Goal: Task Accomplishment & Management: Use online tool/utility

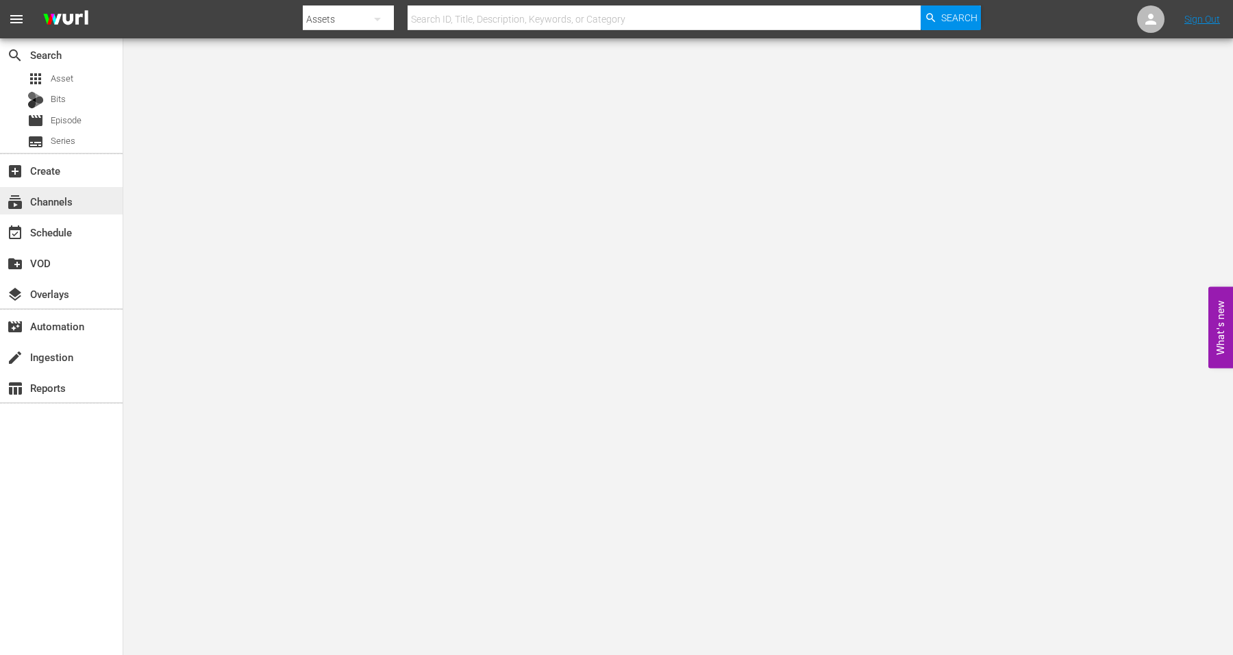
click at [48, 201] on div "subscriptions Channels" at bounding box center [38, 199] width 77 height 12
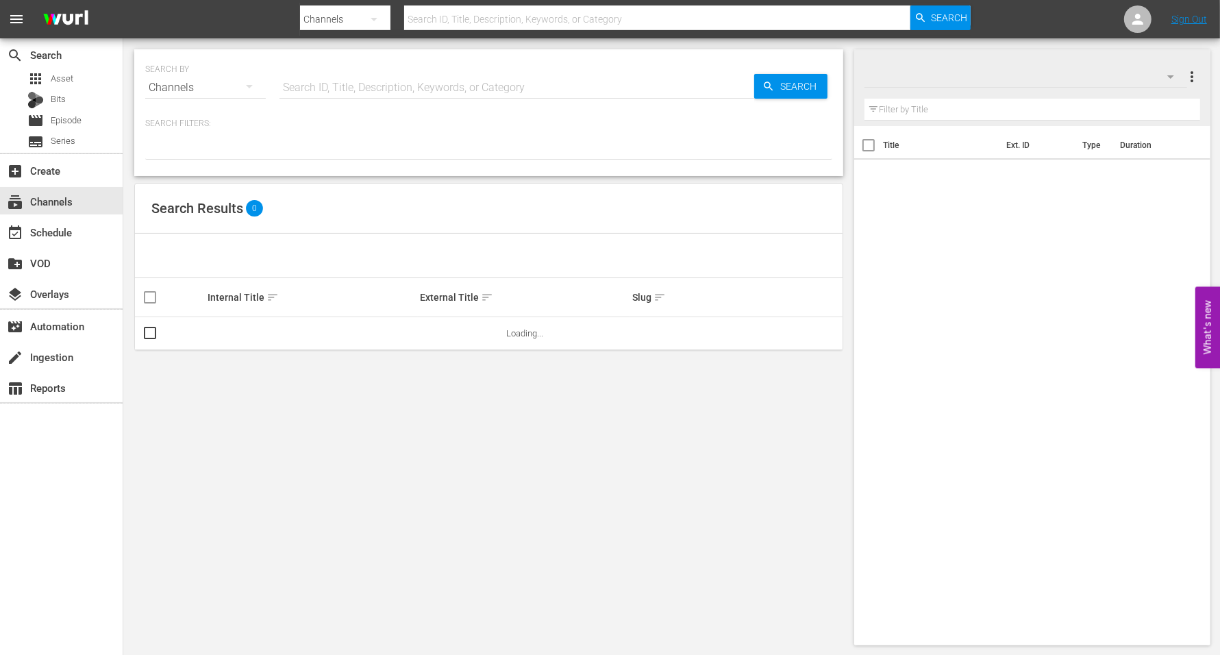
click at [316, 84] on input "text" at bounding box center [517, 87] width 475 height 33
type input "Crime Cults Killers"
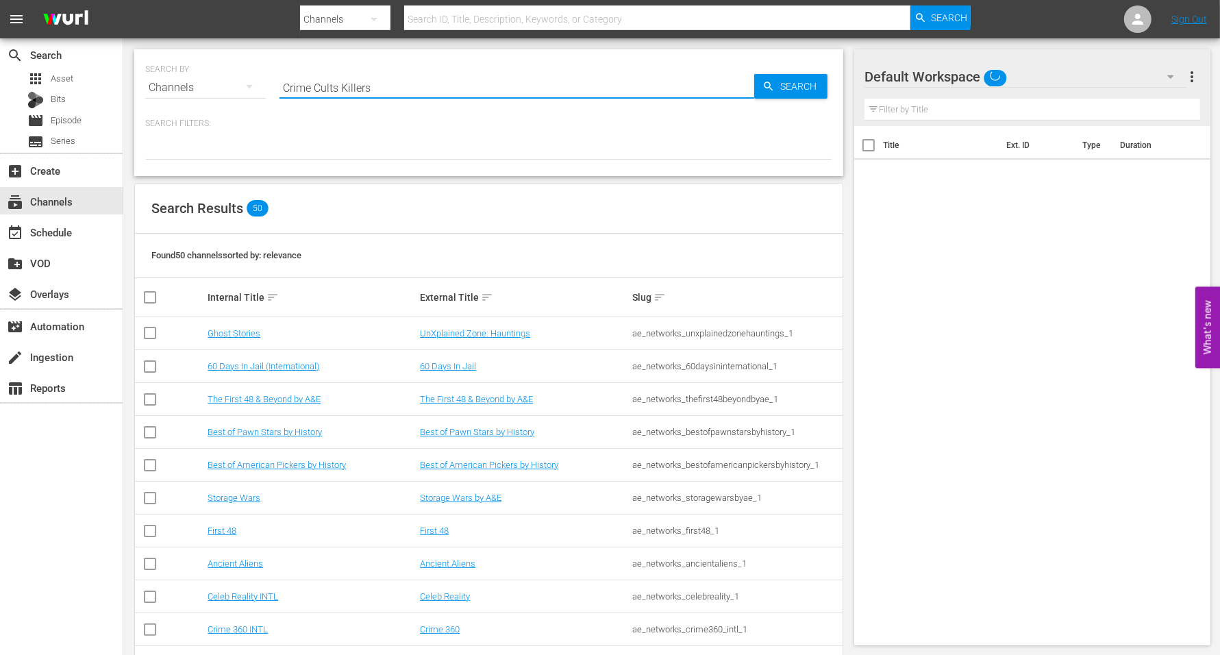
type input "Crime Cults Killers"
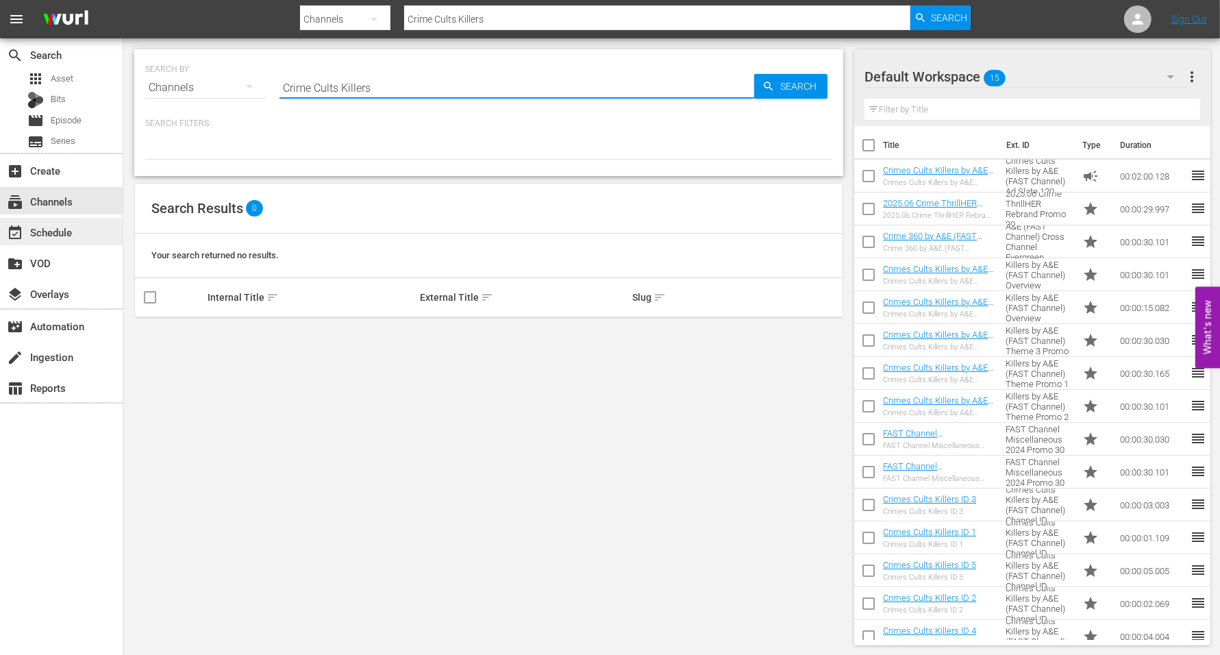
click at [76, 234] on div "event_available Schedule" at bounding box center [38, 230] width 77 height 12
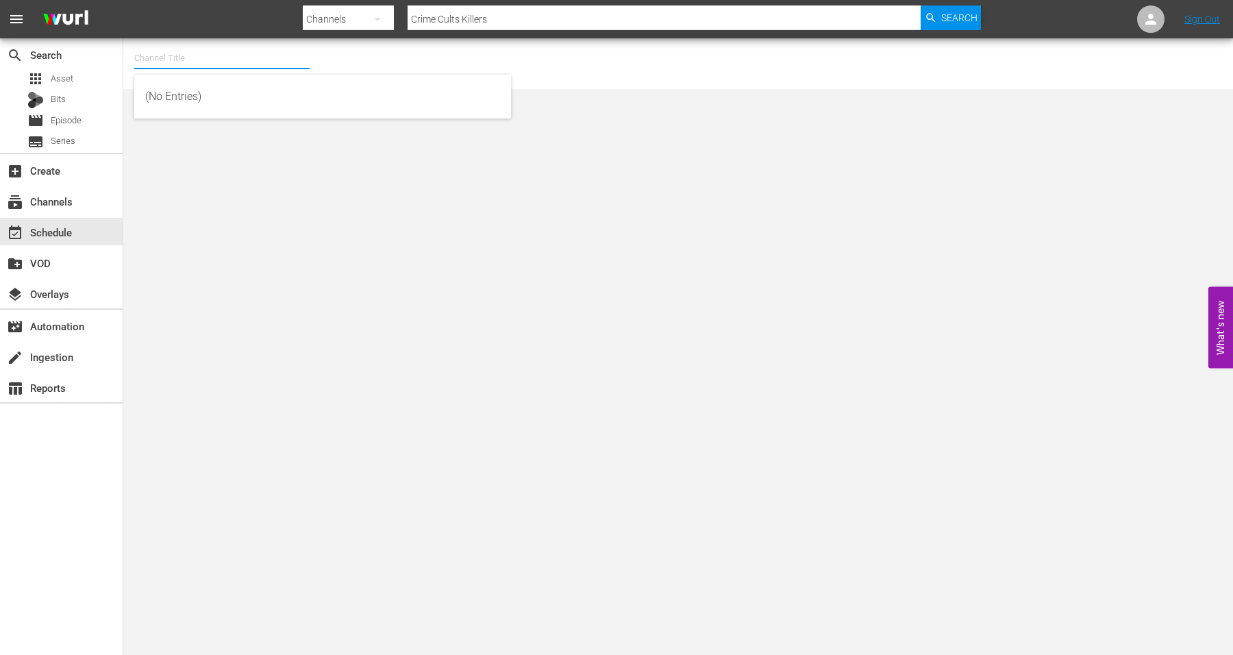
click at [175, 62] on input "text" at bounding box center [221, 58] width 175 height 33
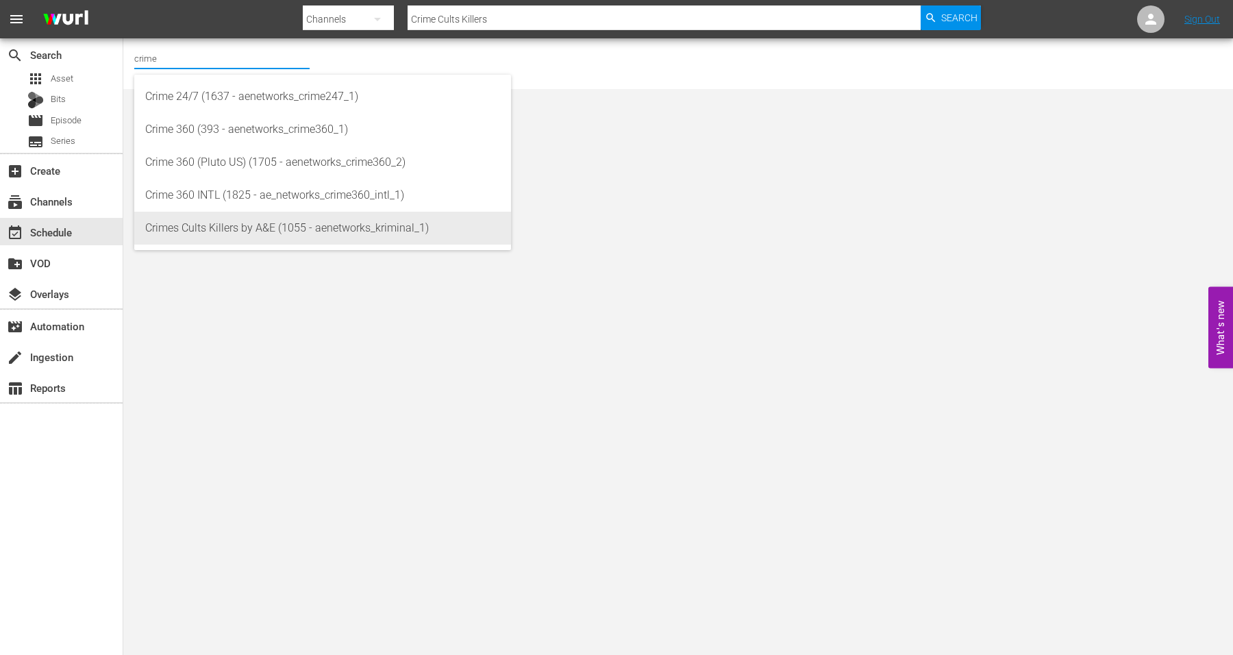
click at [226, 225] on div "Crimes Cults Killers by A&E (1055 - aenetworks_kriminal_1)" at bounding box center [322, 228] width 355 height 33
type input "Crimes Cults Killers by A&E (1055 - aenetworks_kriminal_1)"
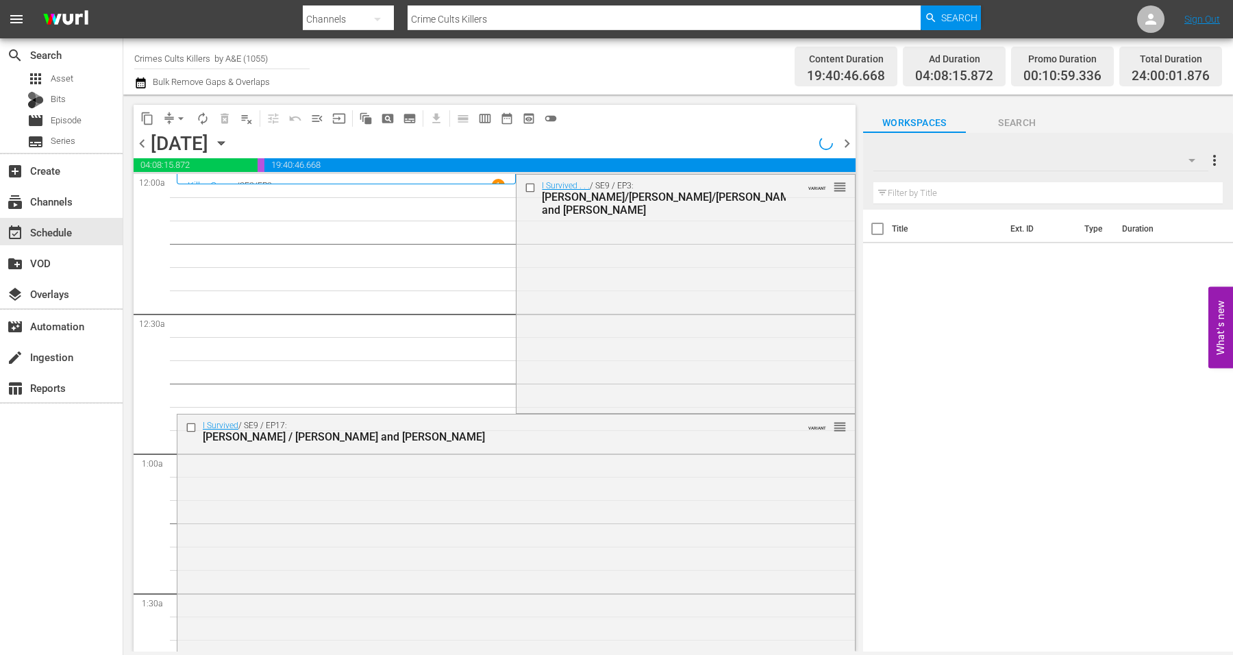
click at [846, 144] on span "chevron_right" at bounding box center [847, 143] width 17 height 17
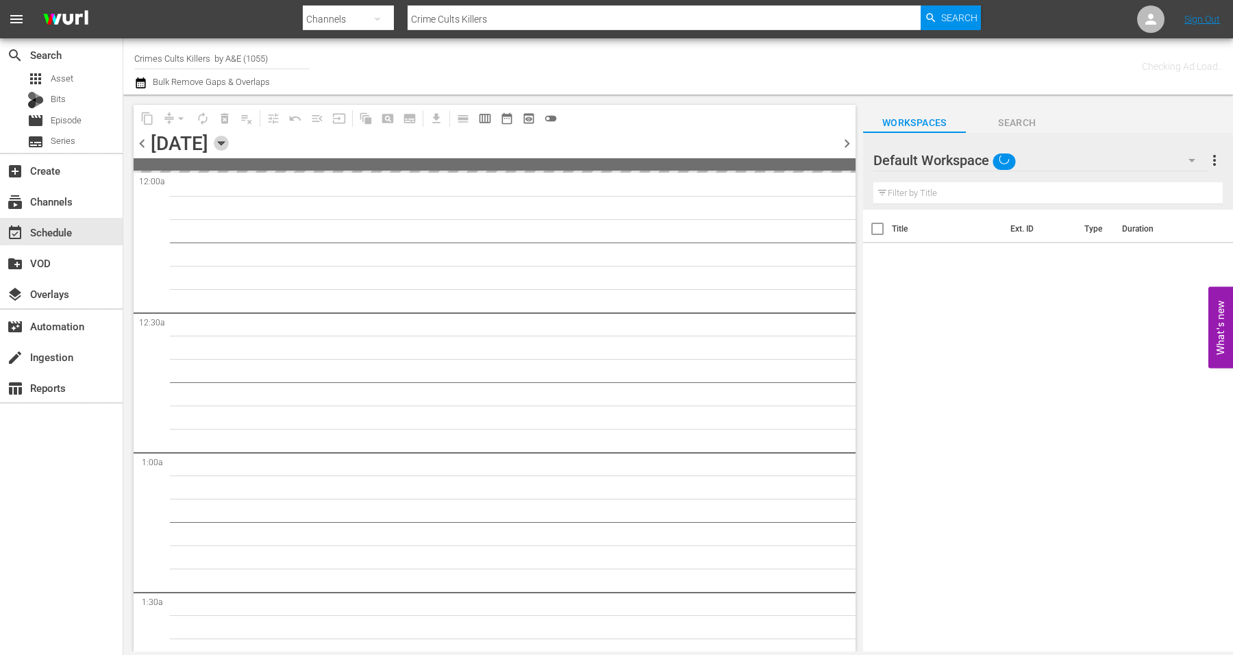
click at [229, 143] on icon "button" at bounding box center [221, 143] width 15 height 15
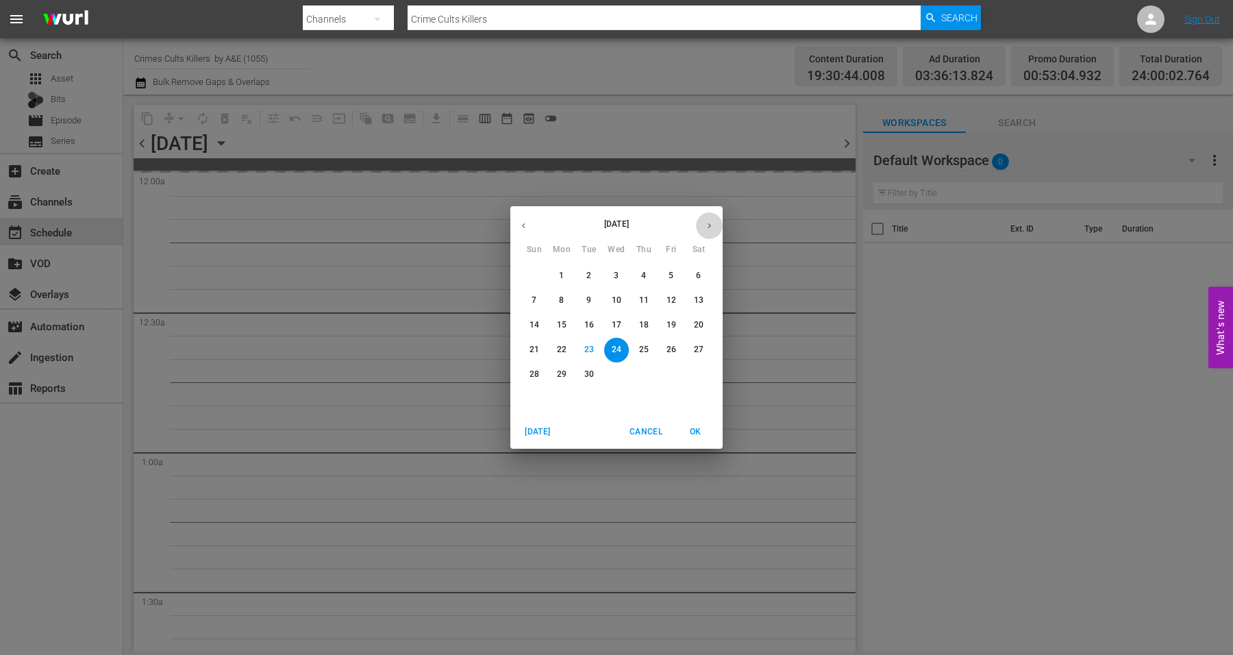
click at [706, 225] on icon "button" at bounding box center [709, 226] width 10 height 10
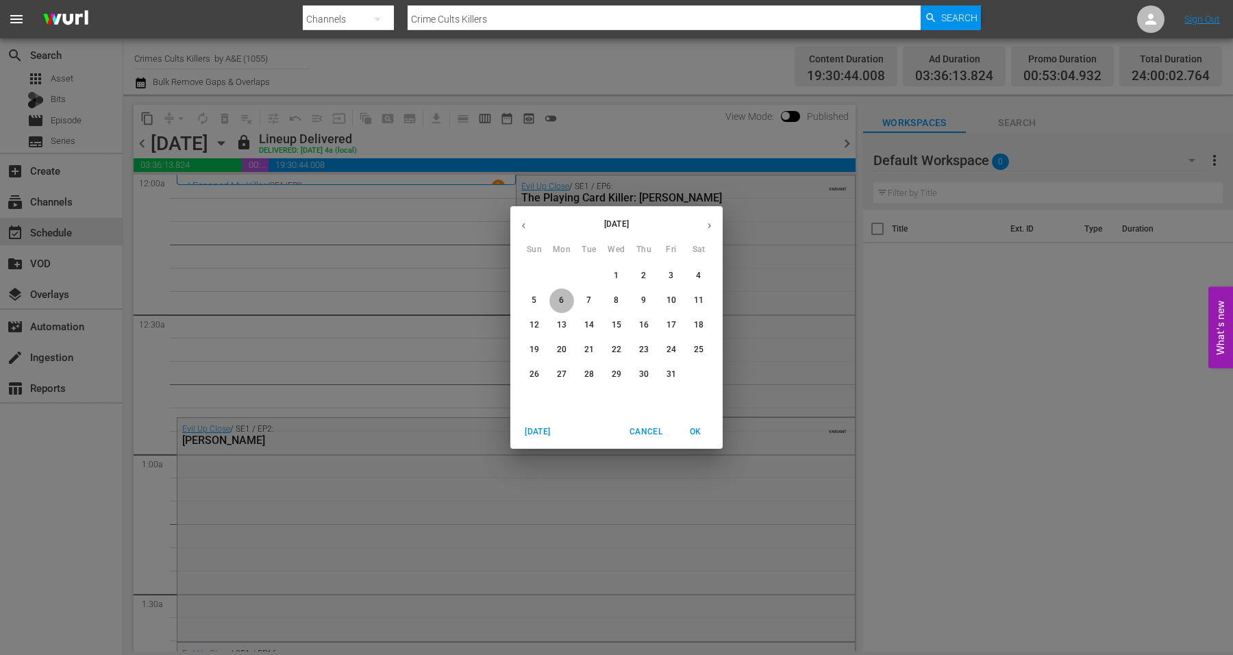
click at [558, 301] on span "6" at bounding box center [562, 301] width 25 height 12
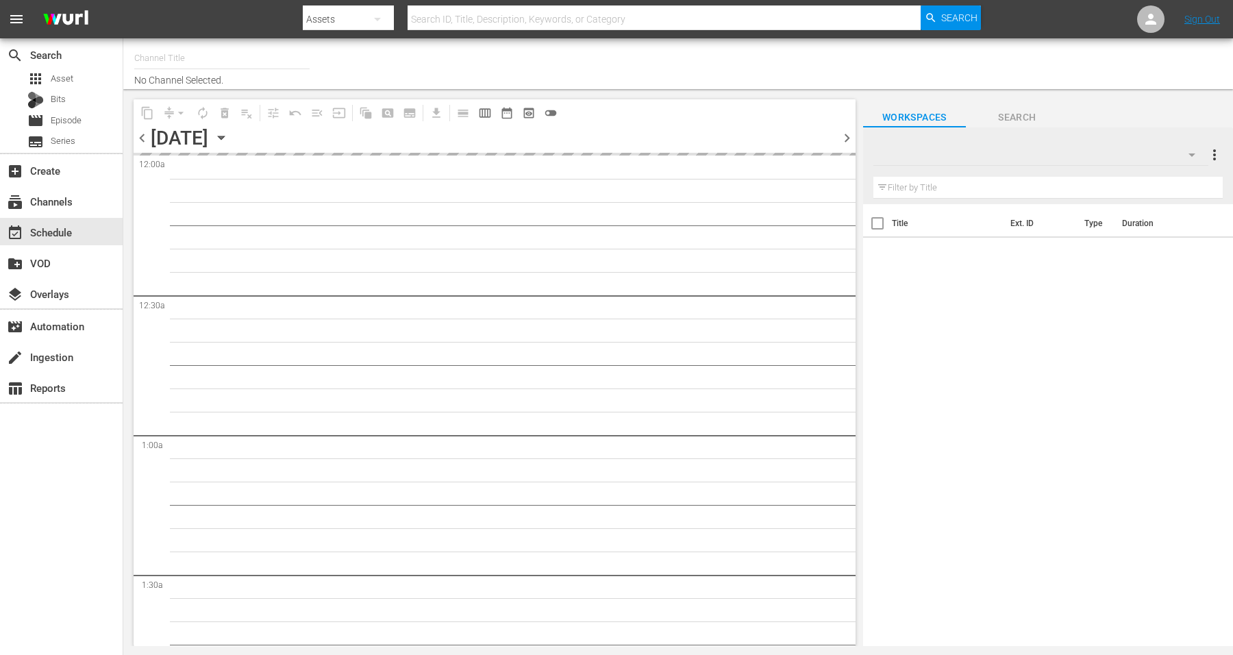
type input "Crimes Cults Killers by A&E (1055)"
